Goal: Navigation & Orientation: Find specific page/section

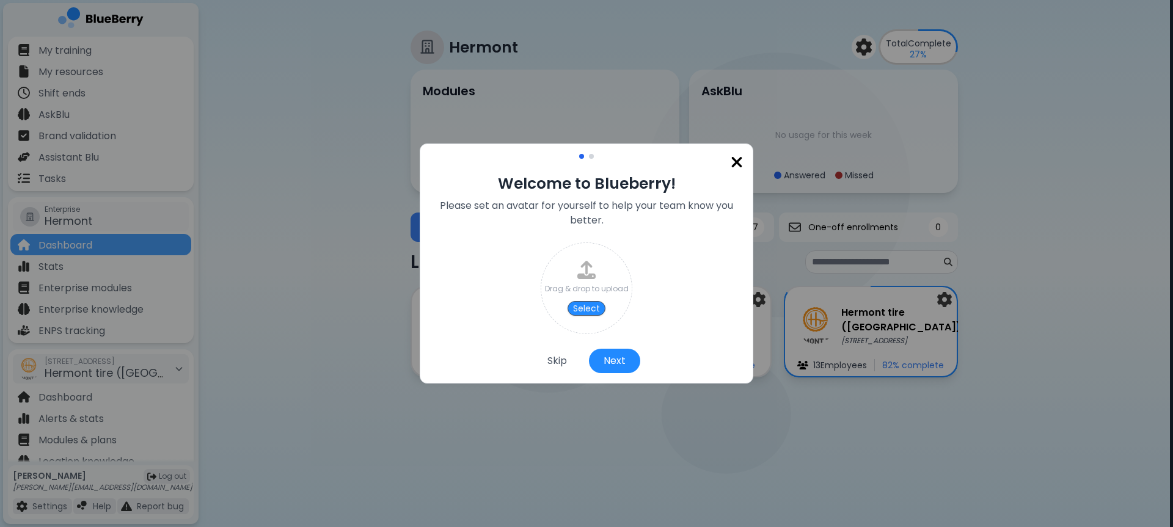
click at [741, 165] on img at bounding box center [737, 162] width 12 height 16
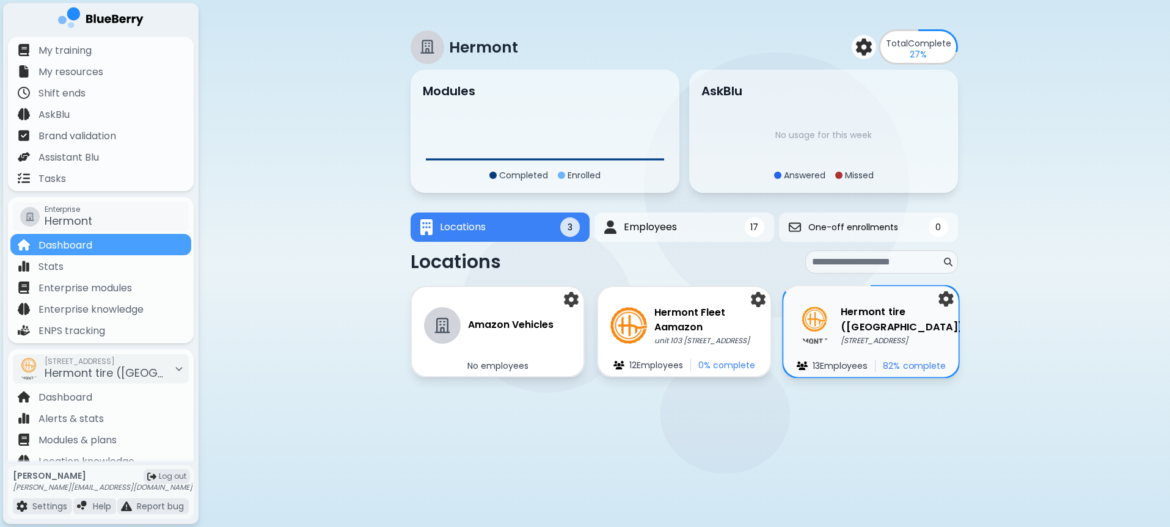
click at [841, 342] on p "[STREET_ADDRESS]" at bounding box center [902, 341] width 122 height 10
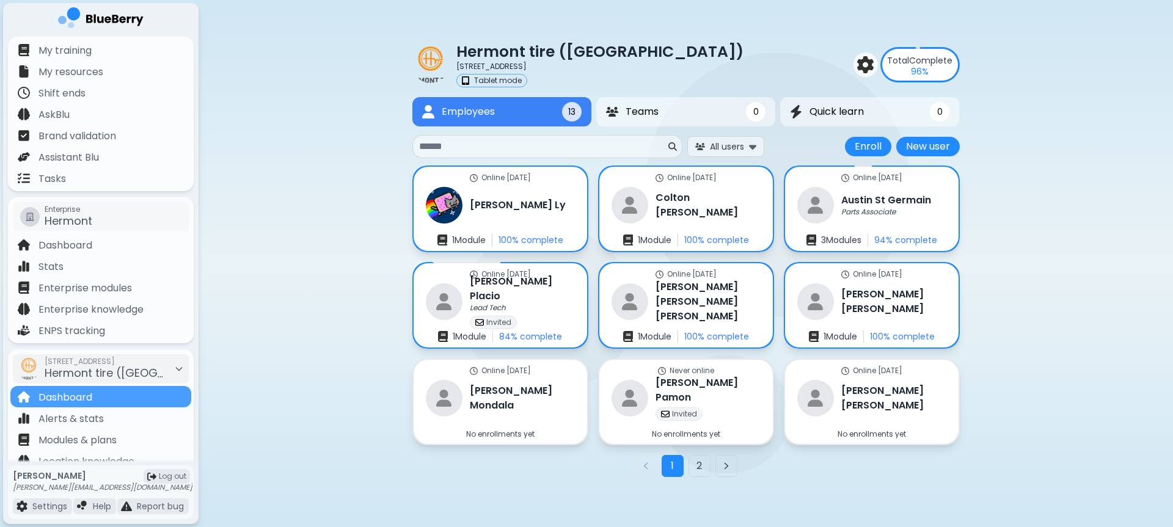
click at [695, 455] on button "2" at bounding box center [700, 466] width 22 height 22
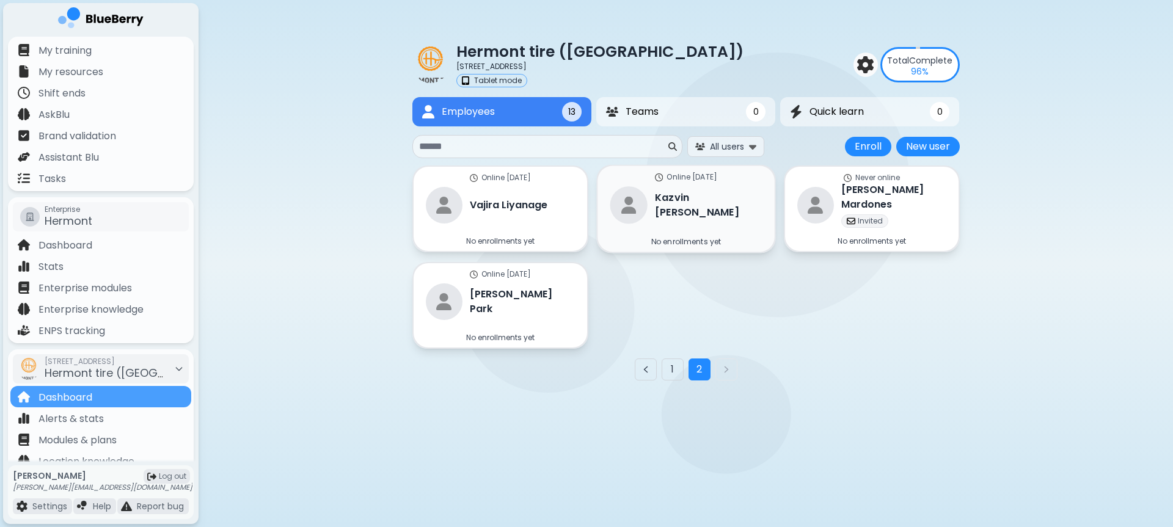
click at [730, 191] on div "Online [DATE] [PERSON_NAME] No enrollments yet" at bounding box center [686, 209] width 177 height 86
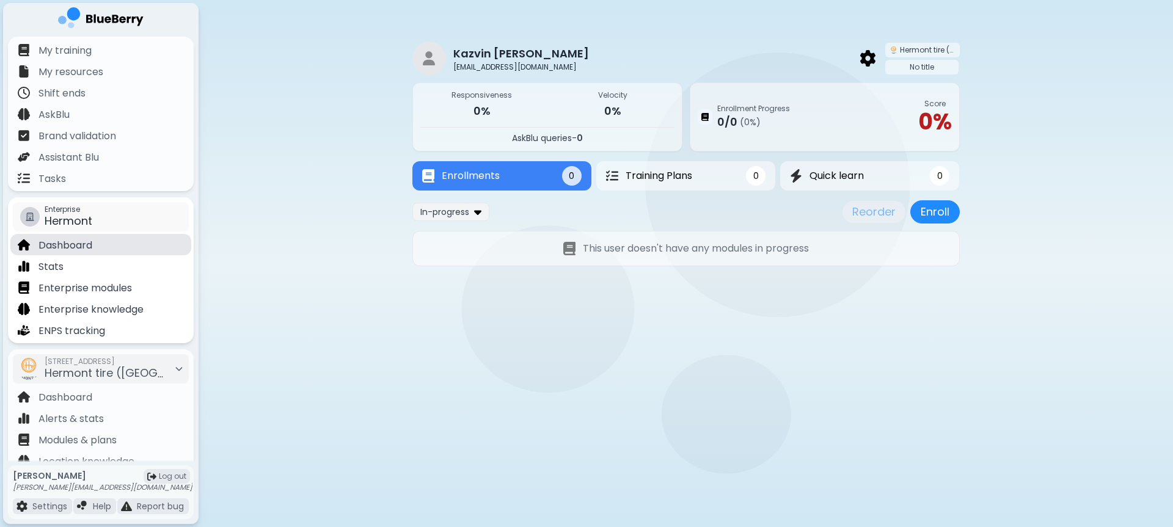
click at [92, 251] on p "Dashboard" at bounding box center [65, 245] width 54 height 15
